Goal: Task Accomplishment & Management: Manage account settings

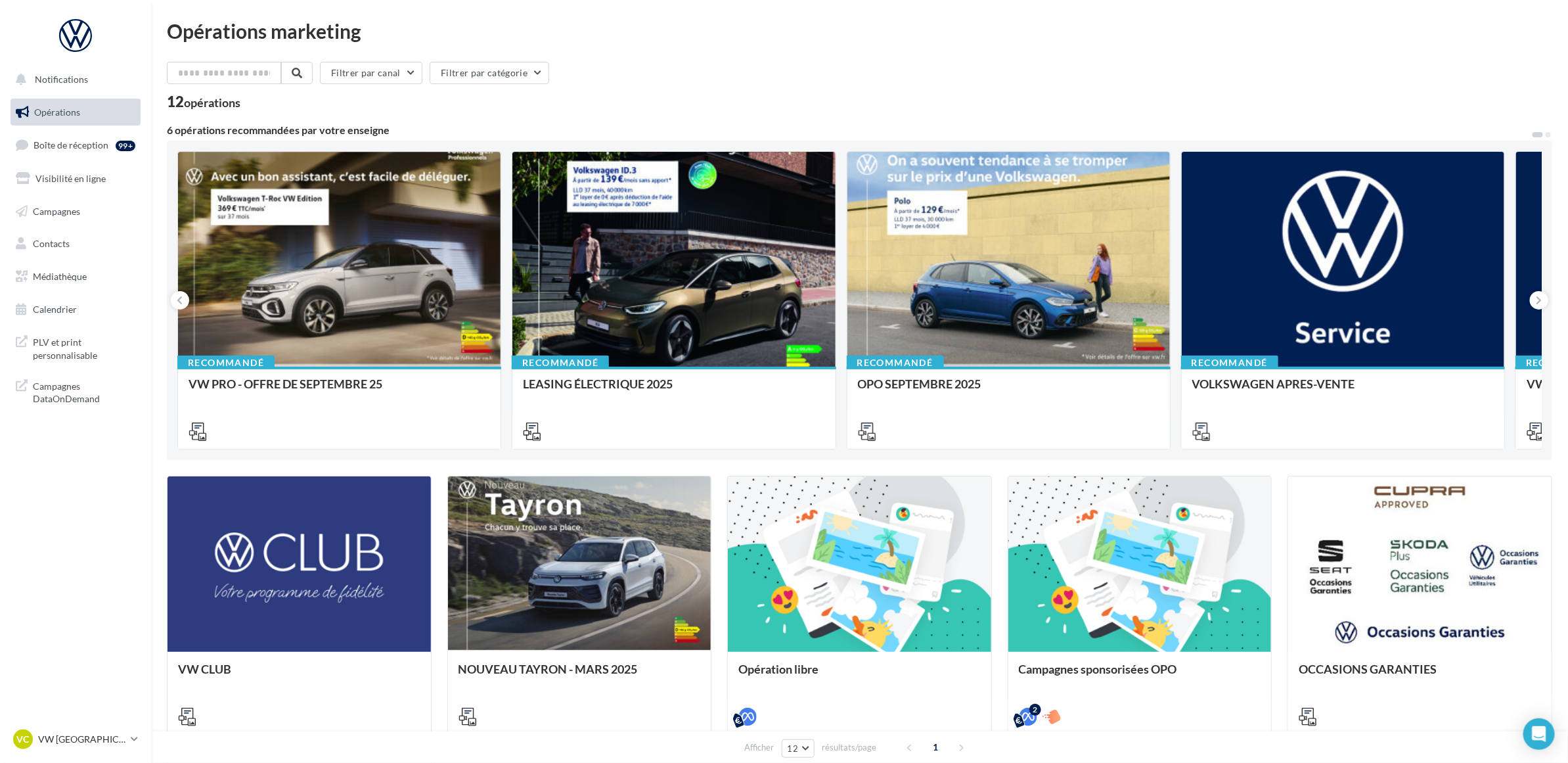
drag, startPoint x: 805, startPoint y: 33, endPoint x: 802, endPoint y: 50, distance: 17.3
click at [804, 33] on div "Opérations marketing" at bounding box center [860, 31] width 1385 height 19
click at [87, 145] on span "Boîte de réception" at bounding box center [70, 144] width 75 height 11
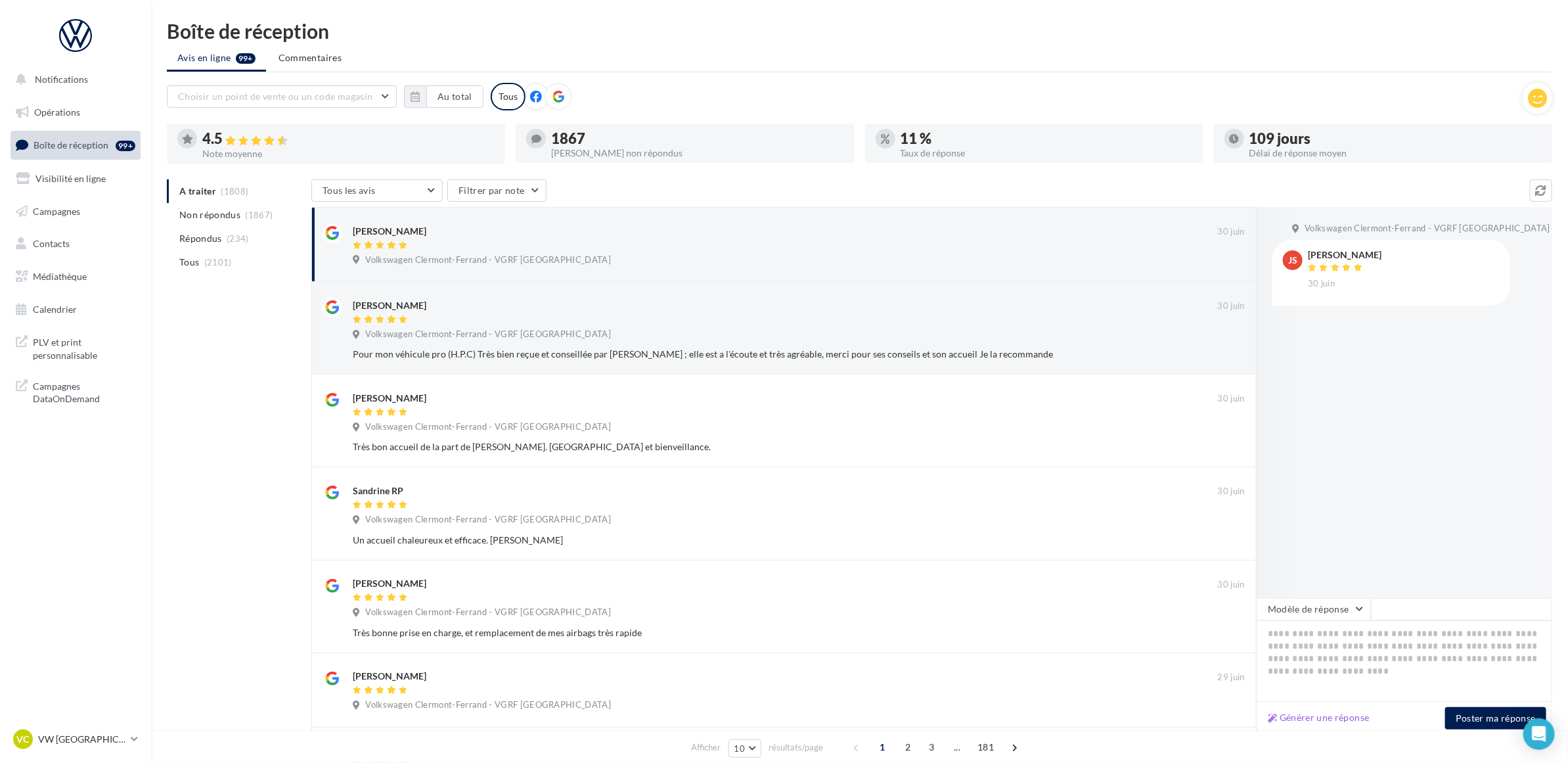
click at [194, 317] on div "A traiter (1808) Non répondus (1867) Répondus (234) Tous (2101) Tous les avis T…" at bounding box center [860, 647] width 1385 height 936
click at [96, 737] on p "VW [GEOGRAPHIC_DATA]" at bounding box center [82, 740] width 88 height 14
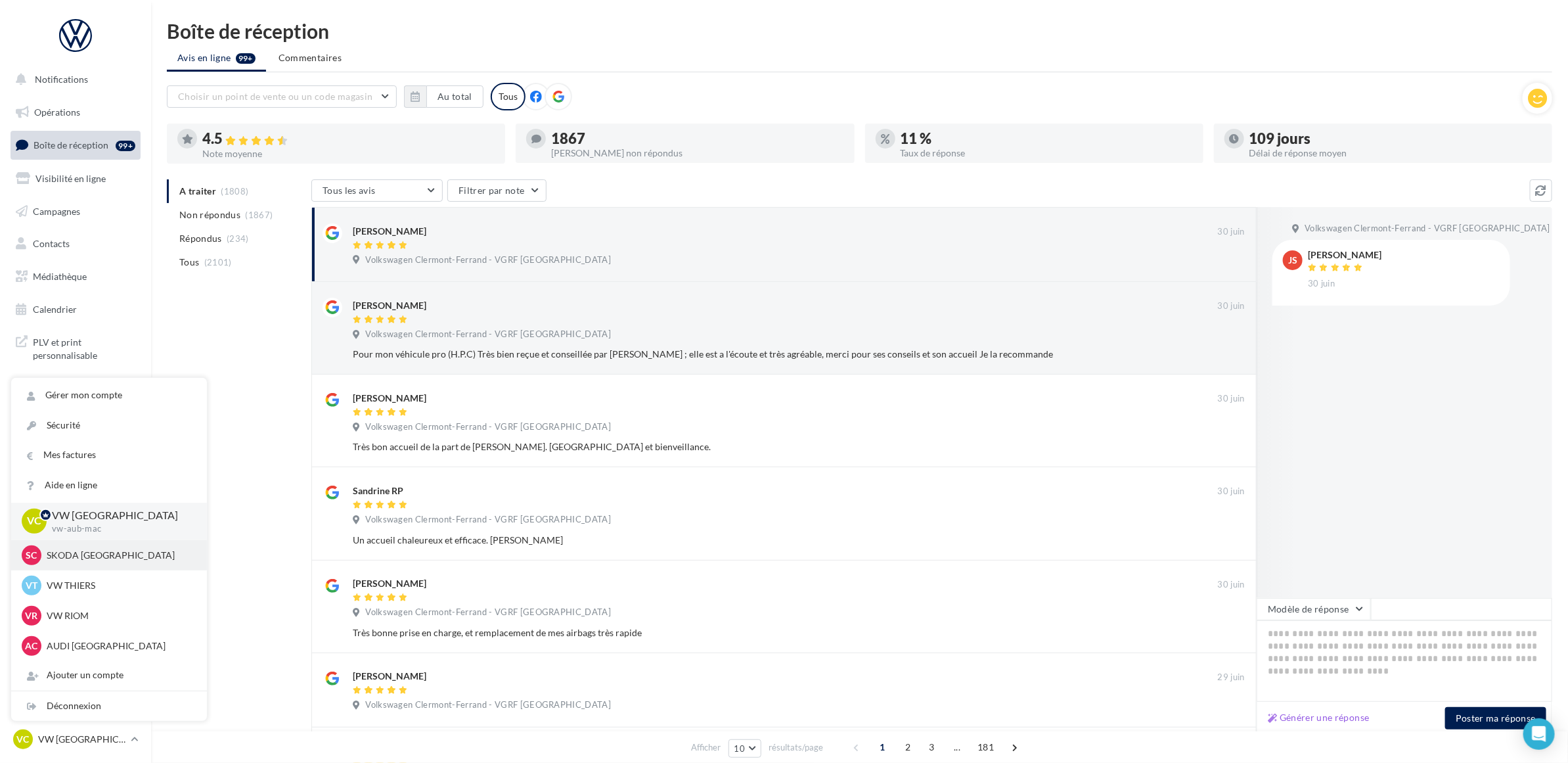
click at [112, 563] on div "SC SKODA CLERMONT-FERRAND sk-aubi-cha" at bounding box center [109, 555] width 175 height 19
